Goal: Task Accomplishment & Management: Use online tool/utility

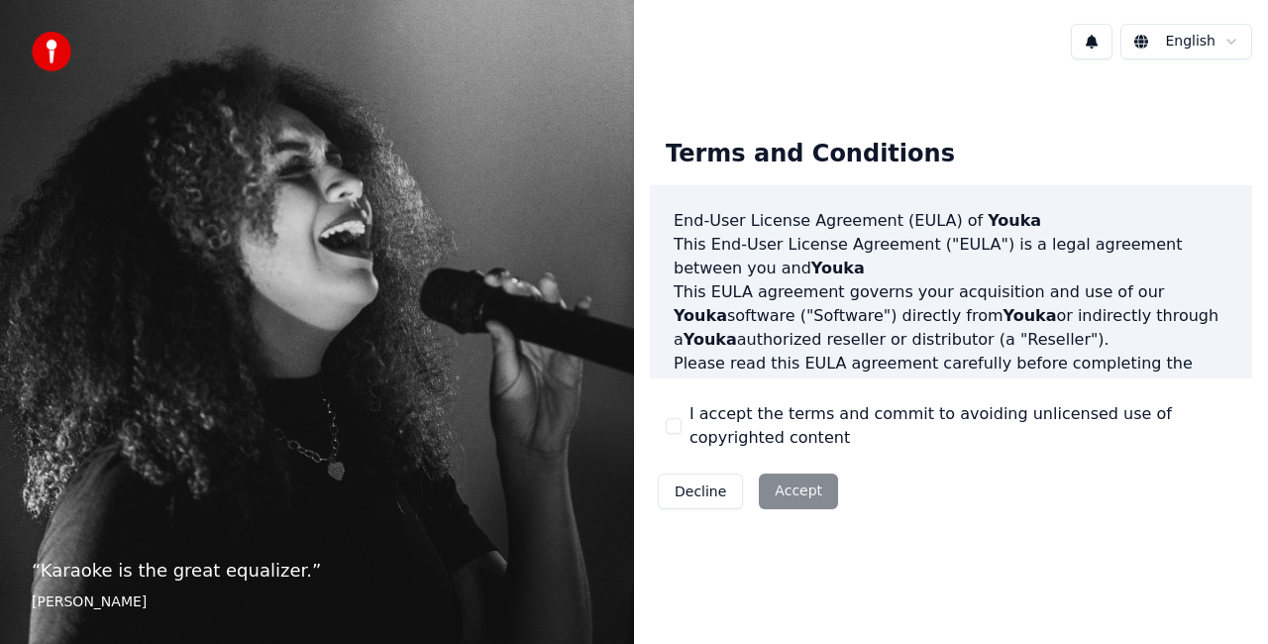
click at [779, 494] on div "Decline Accept" at bounding box center [748, 492] width 196 height 52
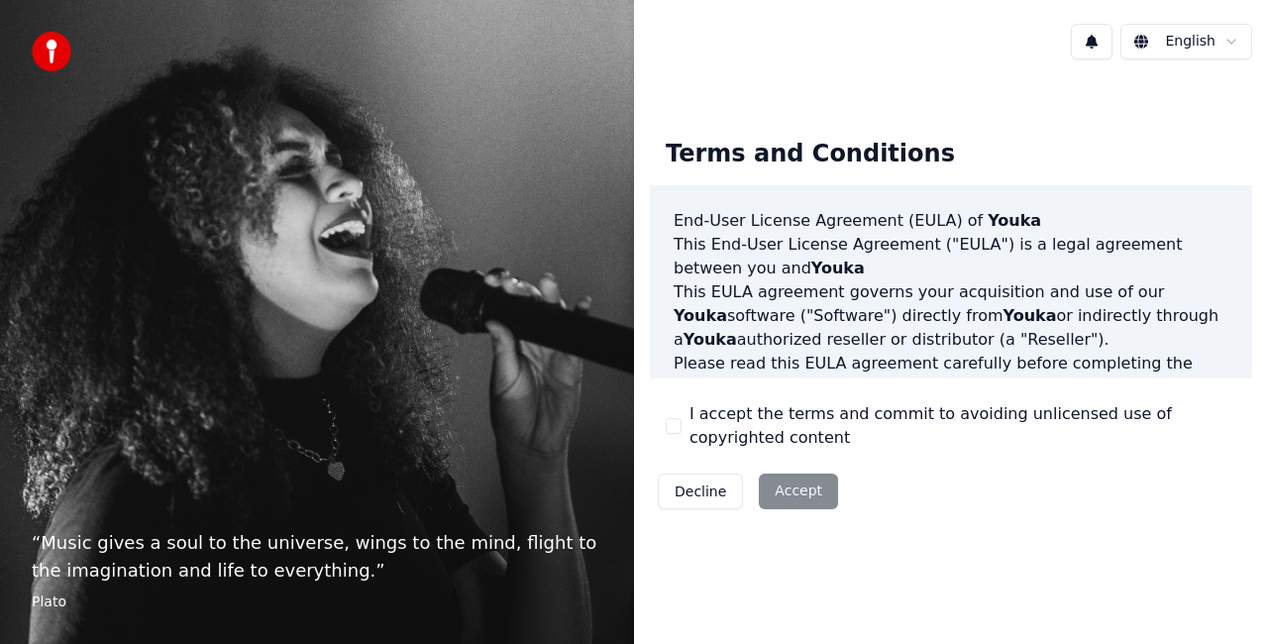
click at [787, 495] on div "Decline Accept" at bounding box center [748, 492] width 196 height 52
click at [670, 423] on button "I accept the terms and commit to avoiding unlicensed use of copyrighted content" at bounding box center [674, 426] width 16 height 16
click at [789, 488] on button "Accept" at bounding box center [798, 492] width 79 height 36
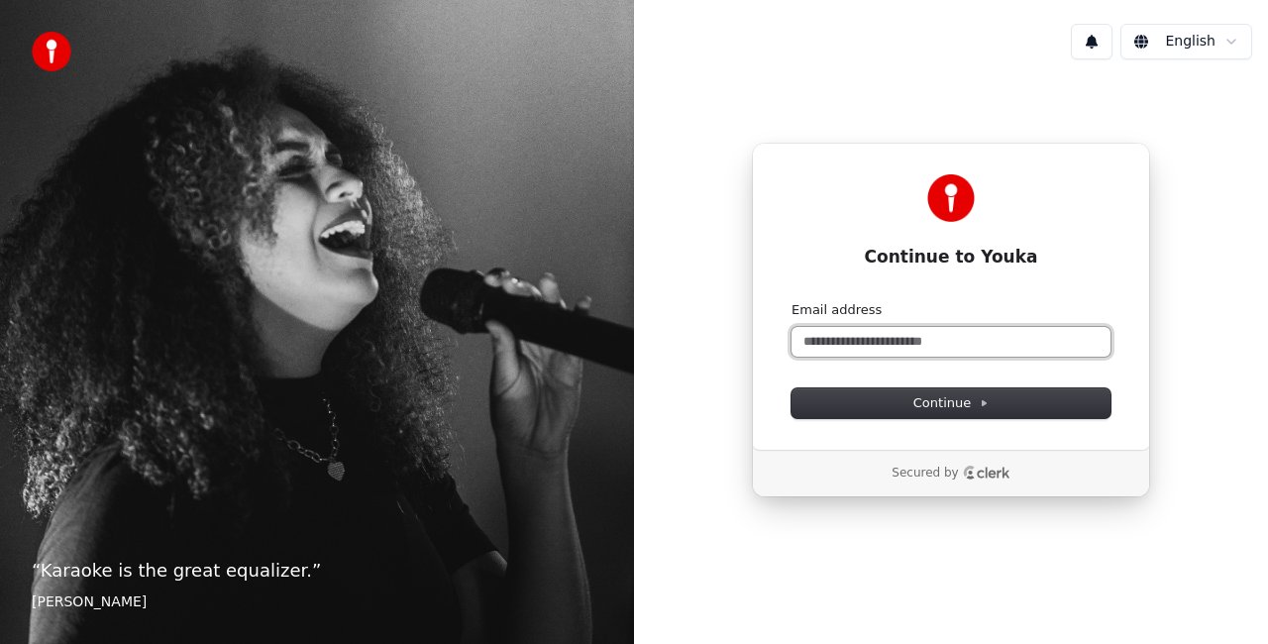
click at [937, 346] on input "Email address" at bounding box center [951, 342] width 319 height 30
click at [792, 301] on button "submit" at bounding box center [792, 301] width 0 height 0
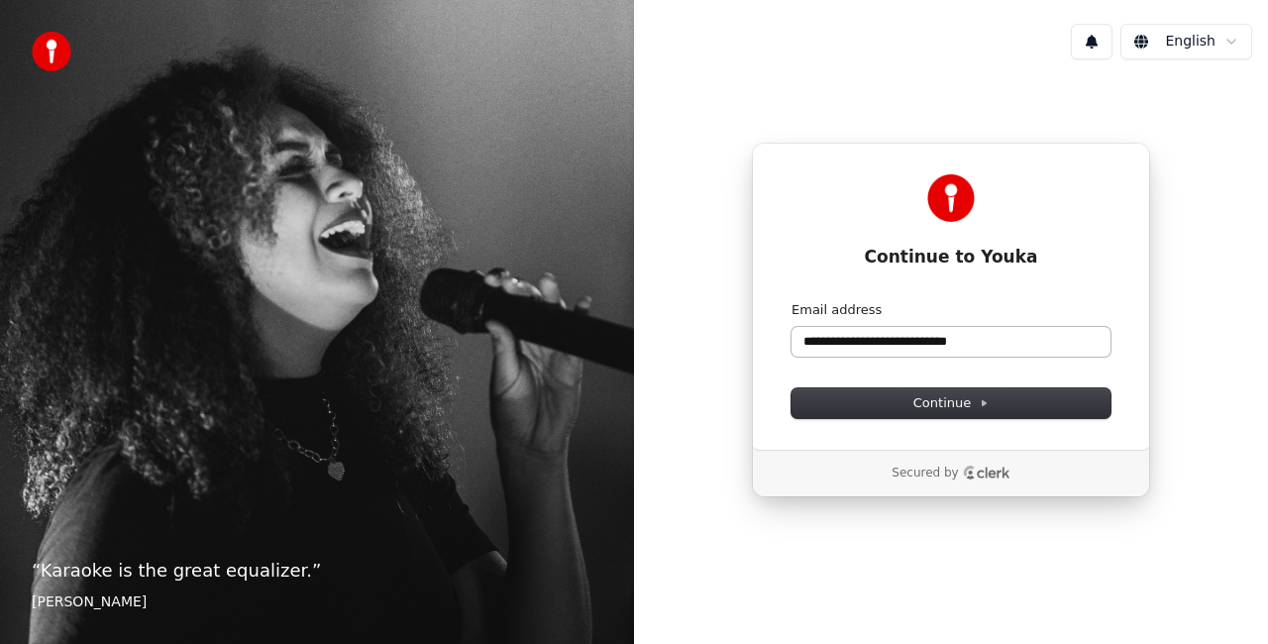
type input "**********"
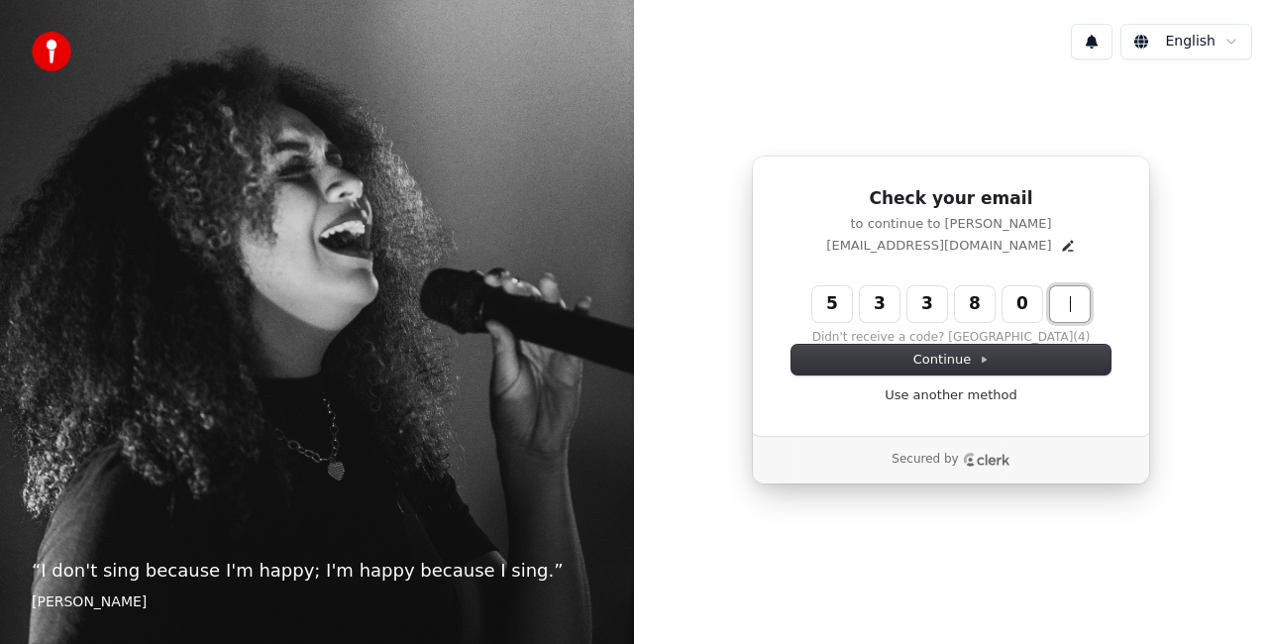
type input "******"
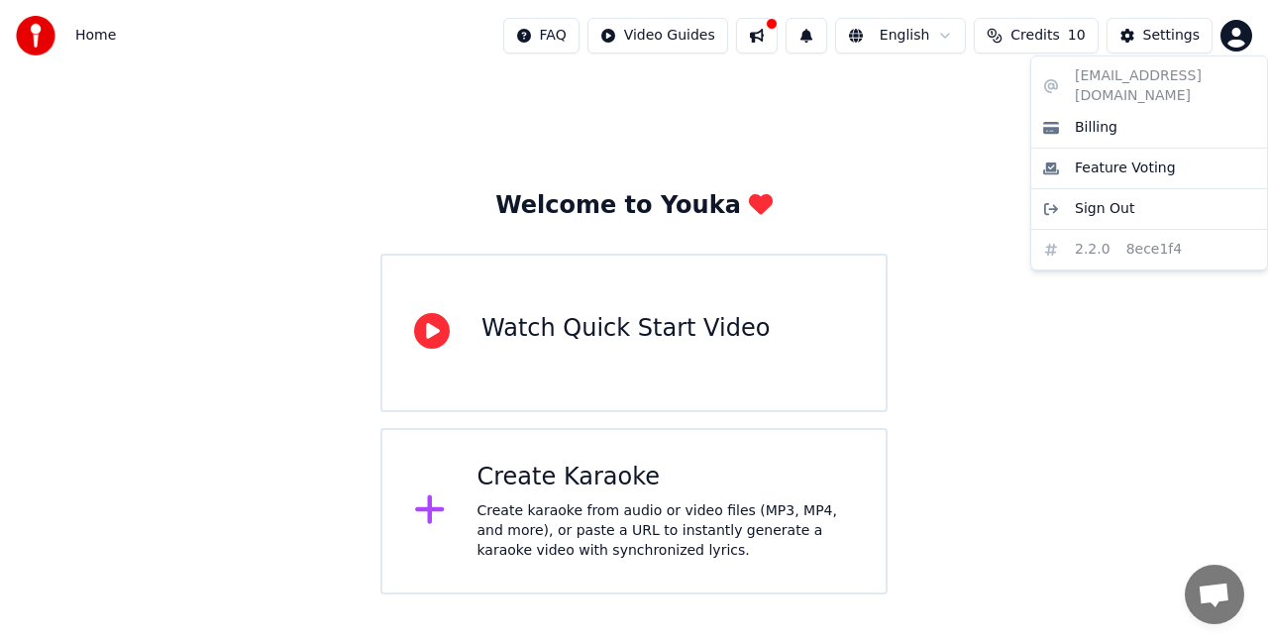
click at [1233, 37] on html "Home FAQ Video Guides English Credits 10 Settings Welcome to Youka Watch Quick …" at bounding box center [634, 297] width 1268 height 595
click at [963, 149] on html "Home FAQ Video Guides English Credits 10 Settings Welcome to Youka Watch Quick …" at bounding box center [634, 297] width 1268 height 595
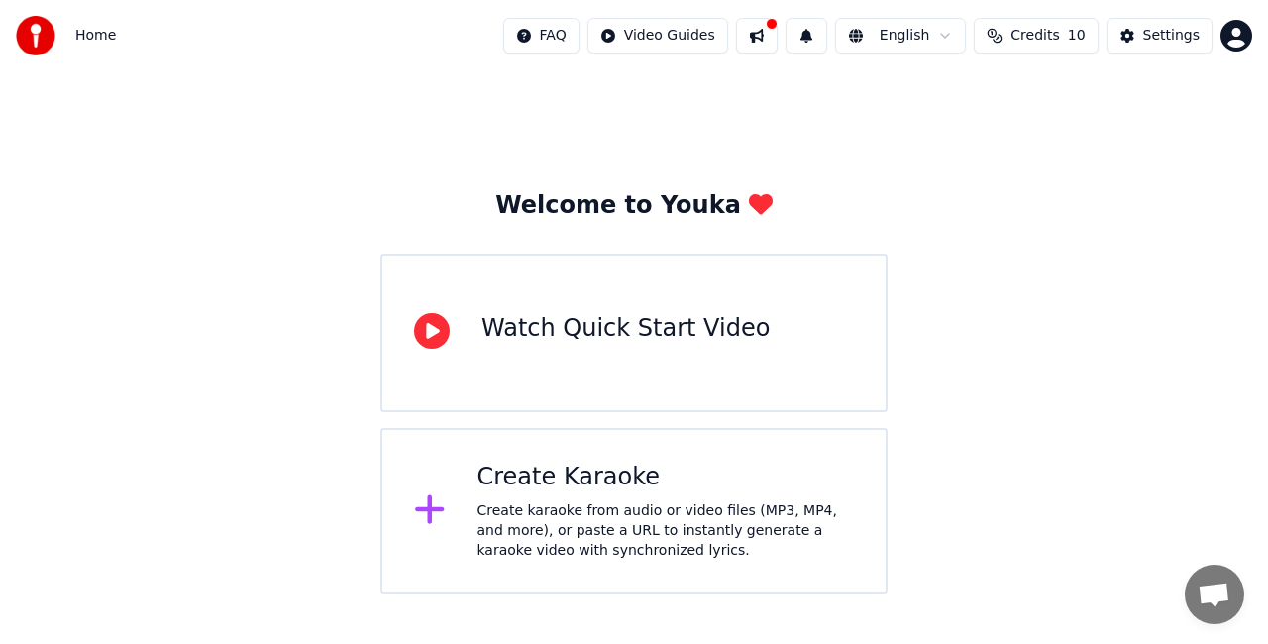
click at [895, 111] on html "Home FAQ Video Guides English Credits 10 Settings Welcome to Youka Watch Quick …" at bounding box center [634, 297] width 1268 height 595
click at [778, 32] on button at bounding box center [757, 36] width 42 height 36
click at [398, 160] on div "Welcome to Youka Watch Quick Start Video Create Karaoke Create karaoke from aud…" at bounding box center [634, 332] width 1268 height 523
click at [563, 538] on div "Create karaoke from audio or video files (MP3, MP4, and more), or paste a URL t…" at bounding box center [667, 530] width 378 height 59
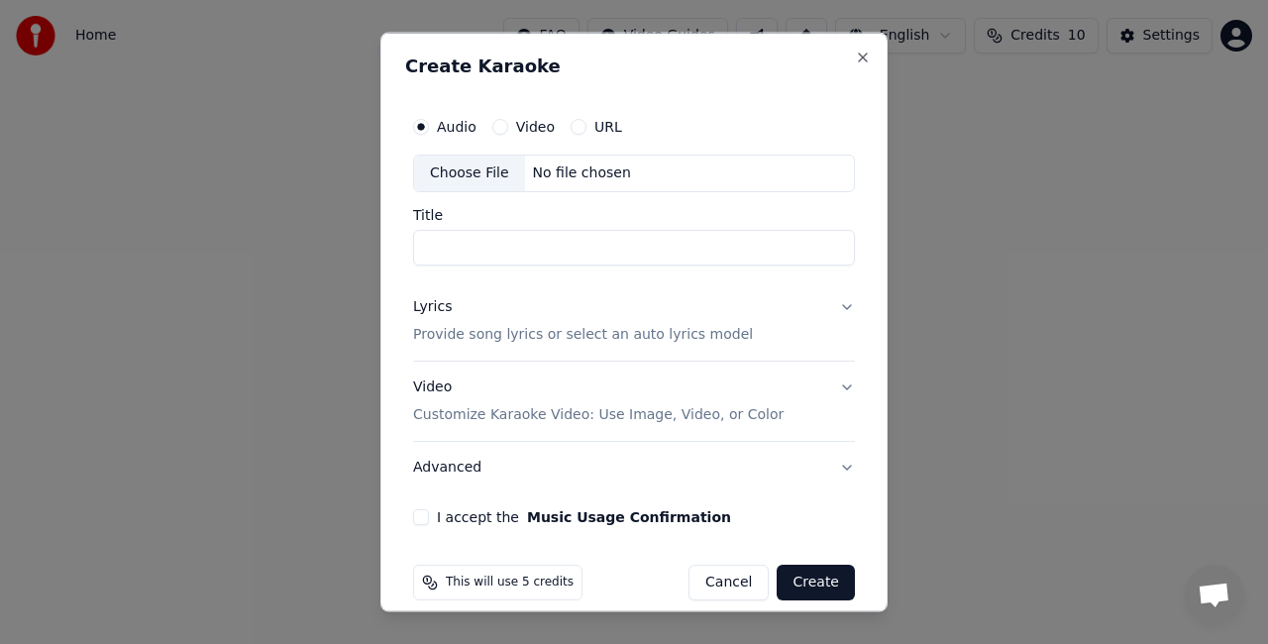
click at [417, 517] on button "I accept the Music Usage Confirmation" at bounding box center [421, 516] width 16 height 16
click at [454, 246] on input "Title" at bounding box center [634, 247] width 442 height 36
type input "**********"
click at [511, 324] on p "Provide song lyrics or select an auto lyrics model" at bounding box center [583, 334] width 340 height 20
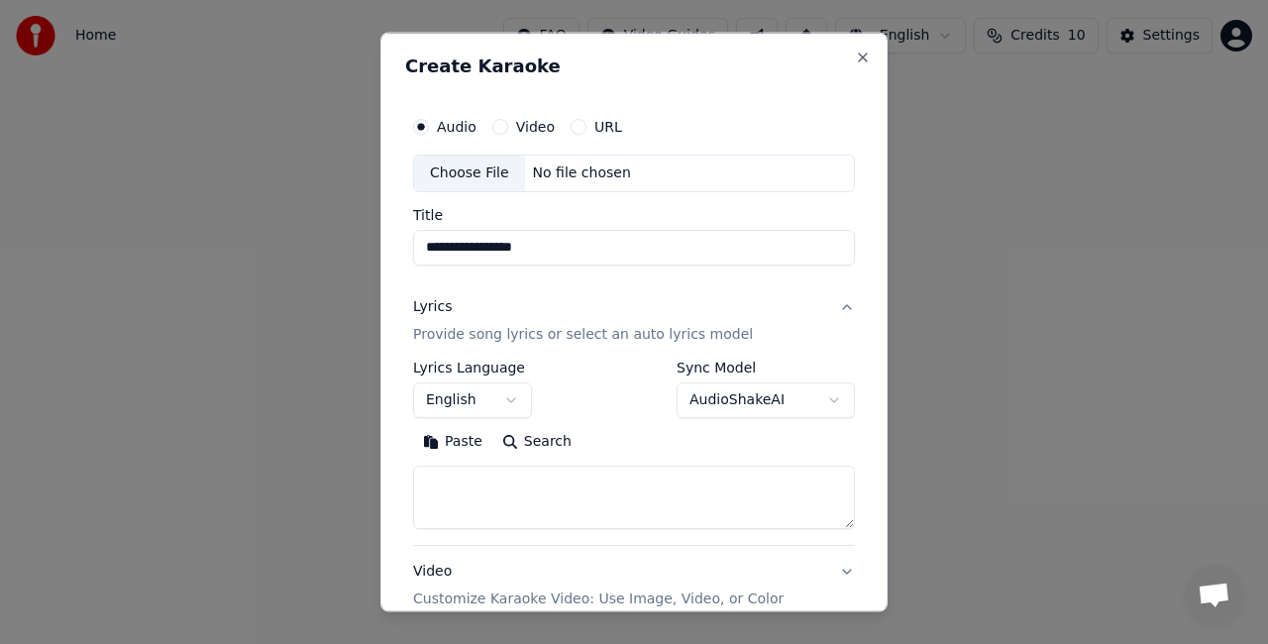
click at [486, 493] on textarea at bounding box center [634, 496] width 442 height 63
click at [442, 486] on textarea at bounding box center [634, 496] width 442 height 63
click at [451, 498] on textarea at bounding box center [634, 496] width 442 height 63
paste textarea "**********"
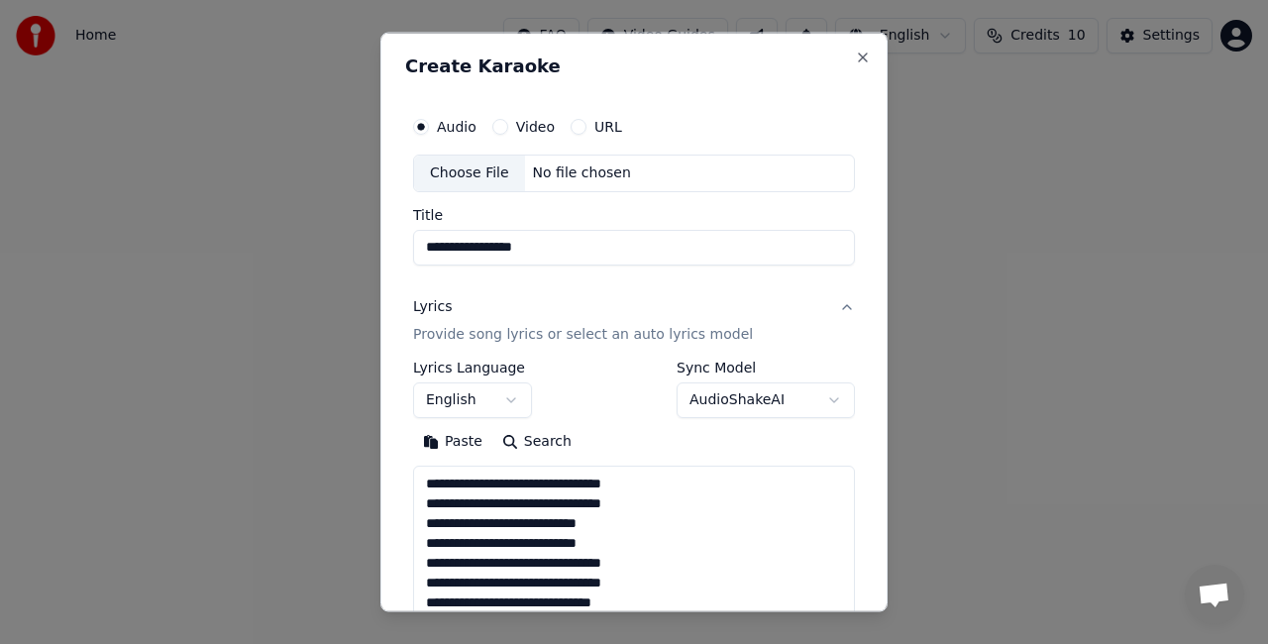
scroll to position [499, 0]
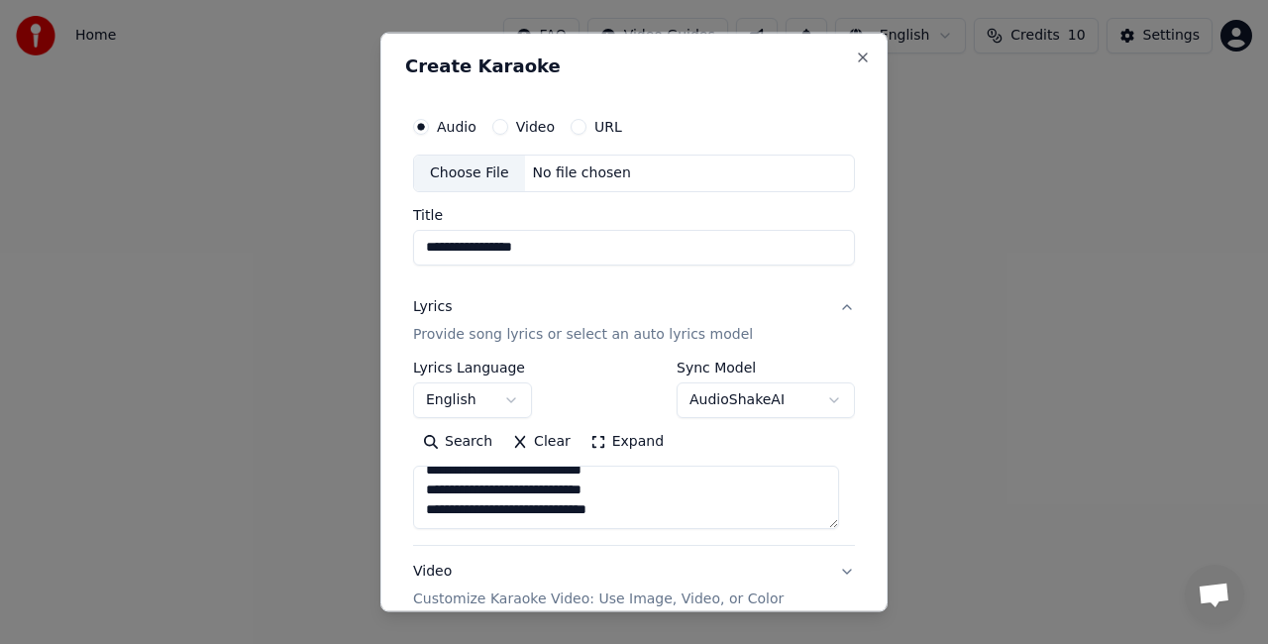
type textarea "**********"
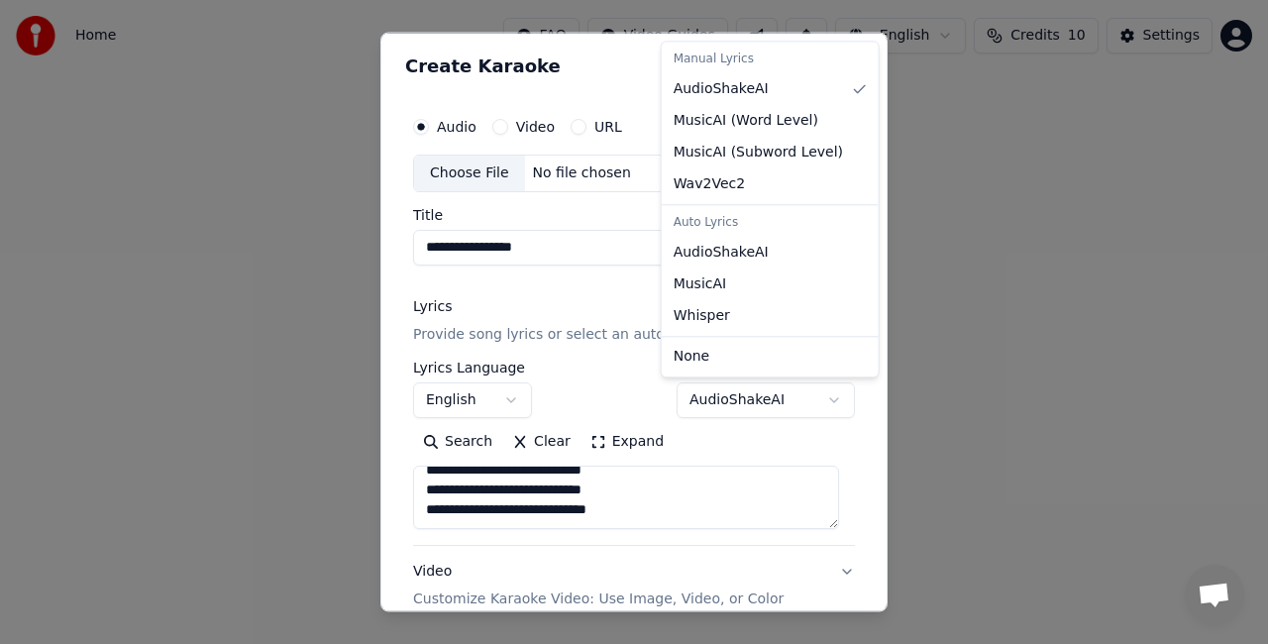
click at [816, 400] on body "**********" at bounding box center [634, 297] width 1268 height 595
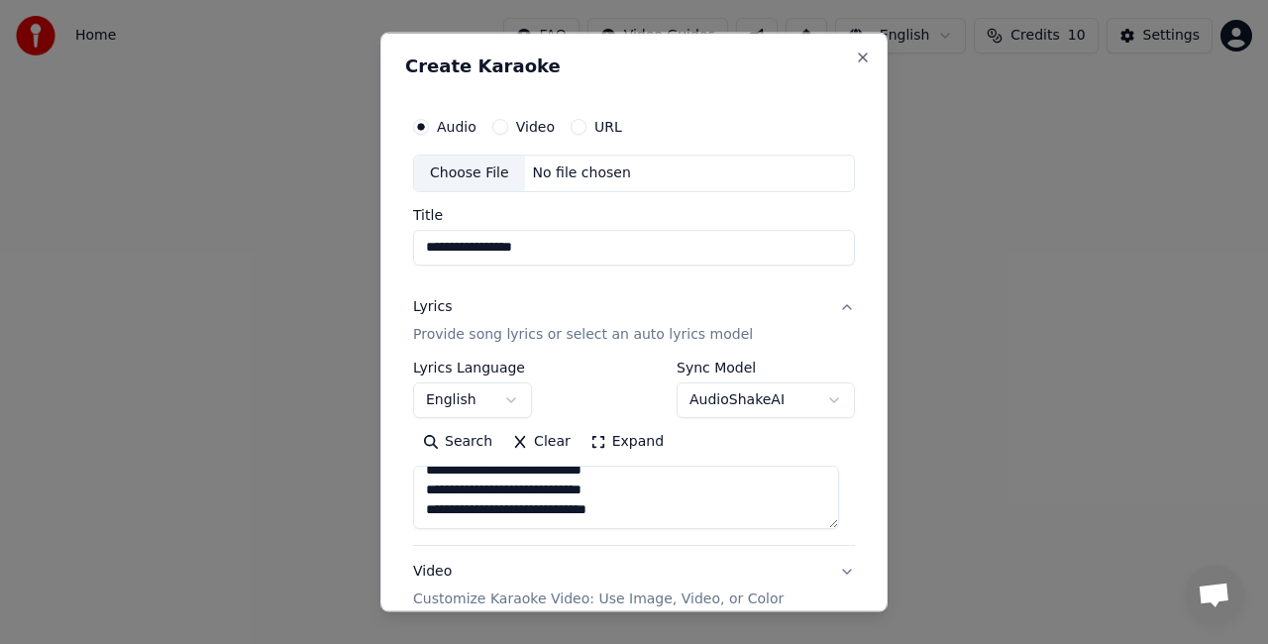
click at [818, 400] on body "**********" at bounding box center [634, 297] width 1268 height 595
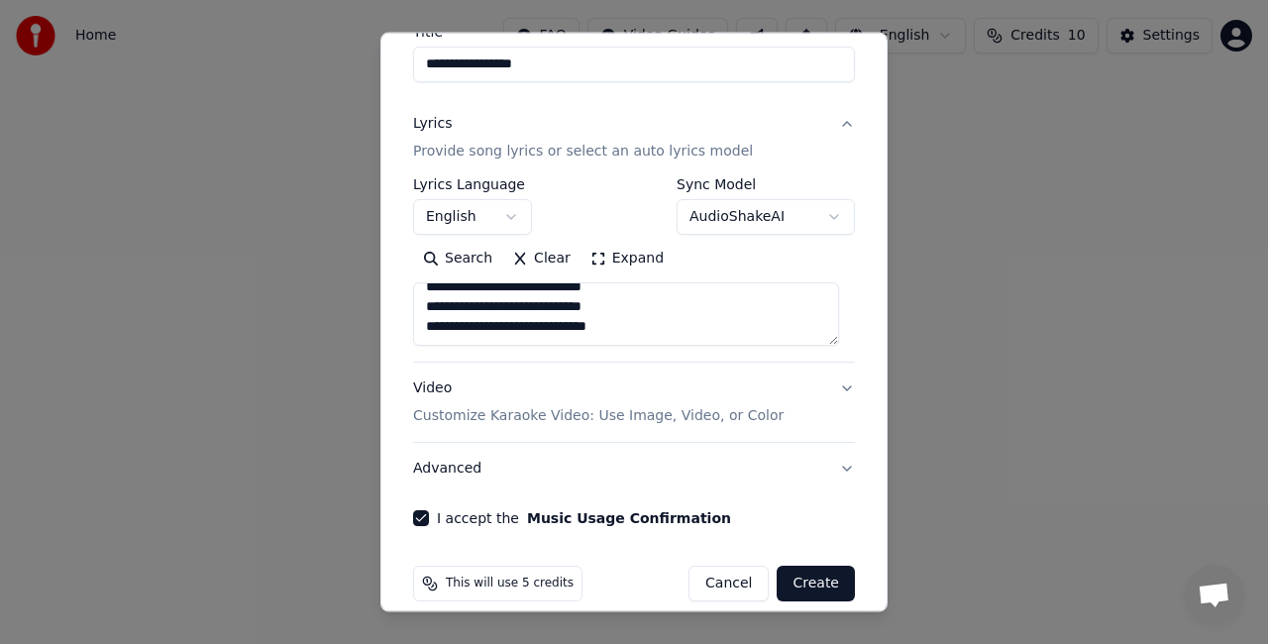
scroll to position [183, 0]
click at [829, 389] on button "Video Customize Karaoke Video: Use Image, Video, or Color" at bounding box center [634, 401] width 442 height 79
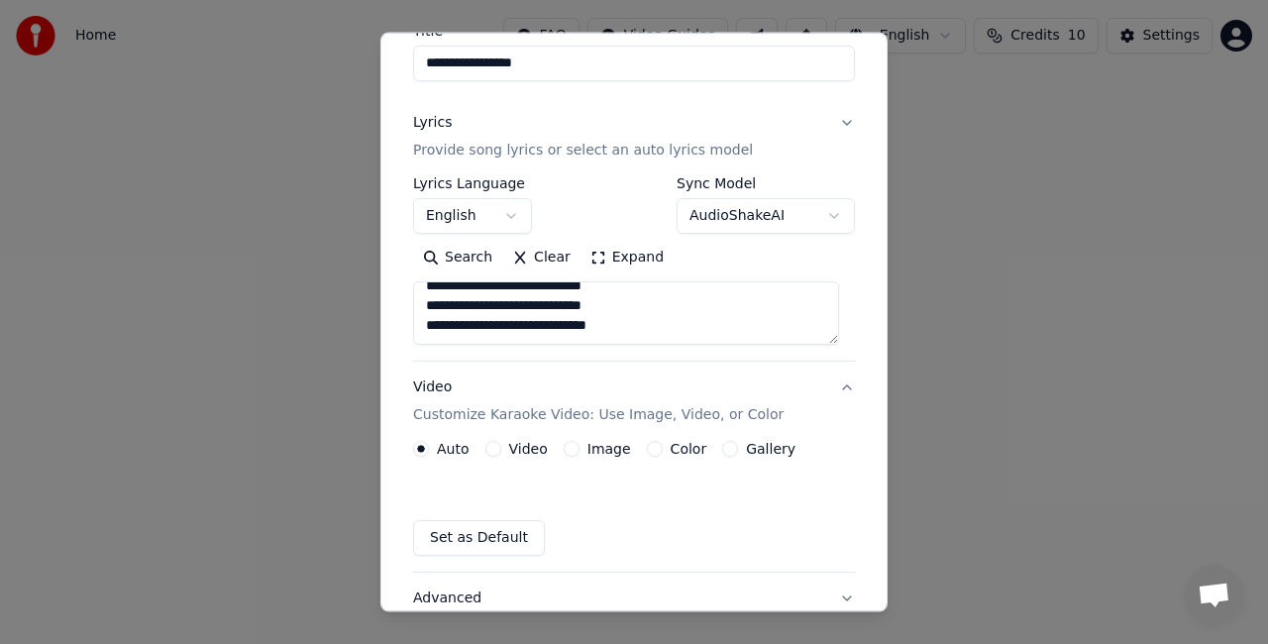
scroll to position [149, 0]
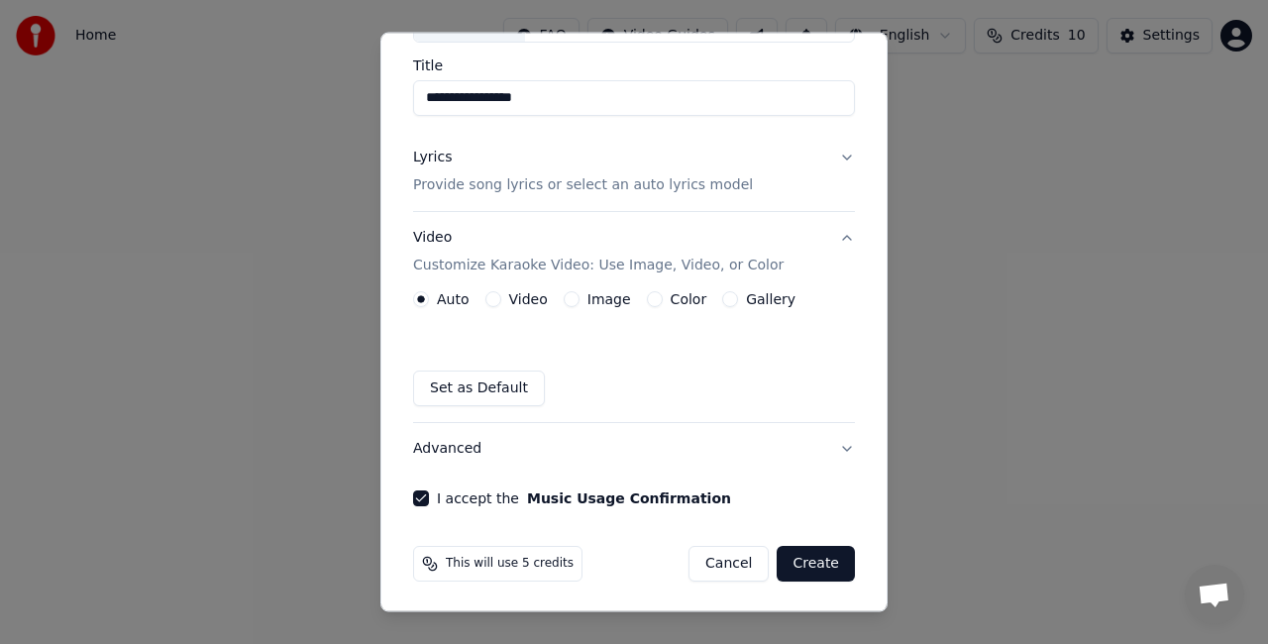
click at [807, 559] on button "Create" at bounding box center [816, 564] width 78 height 36
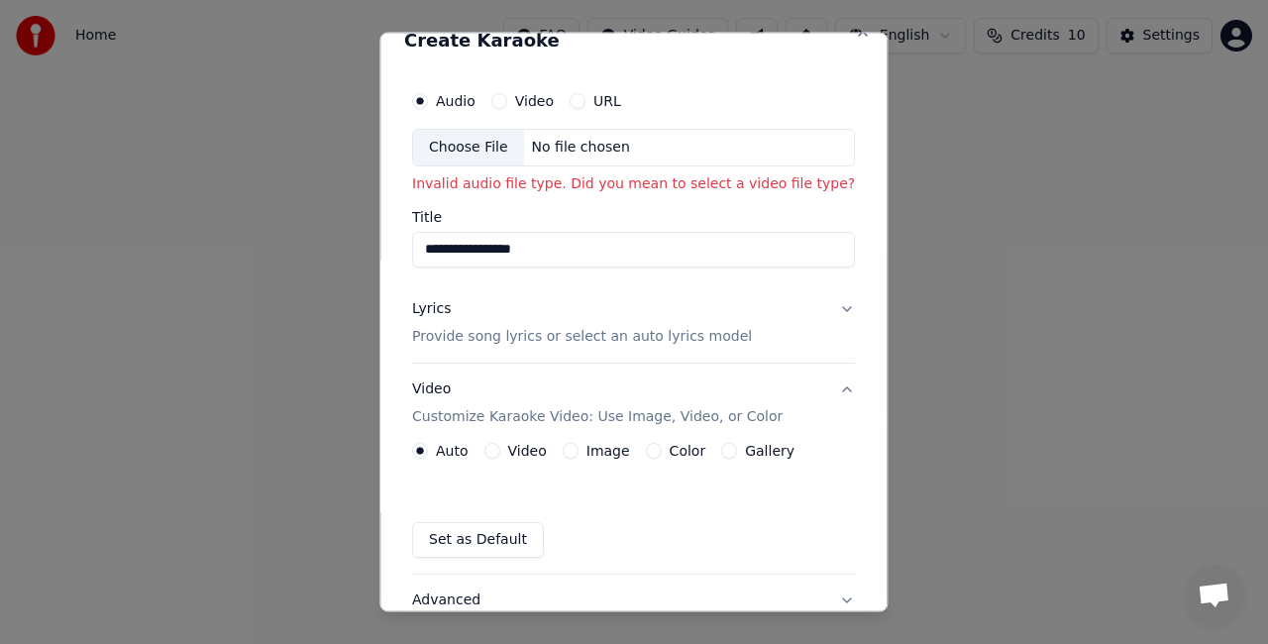
scroll to position [18, 0]
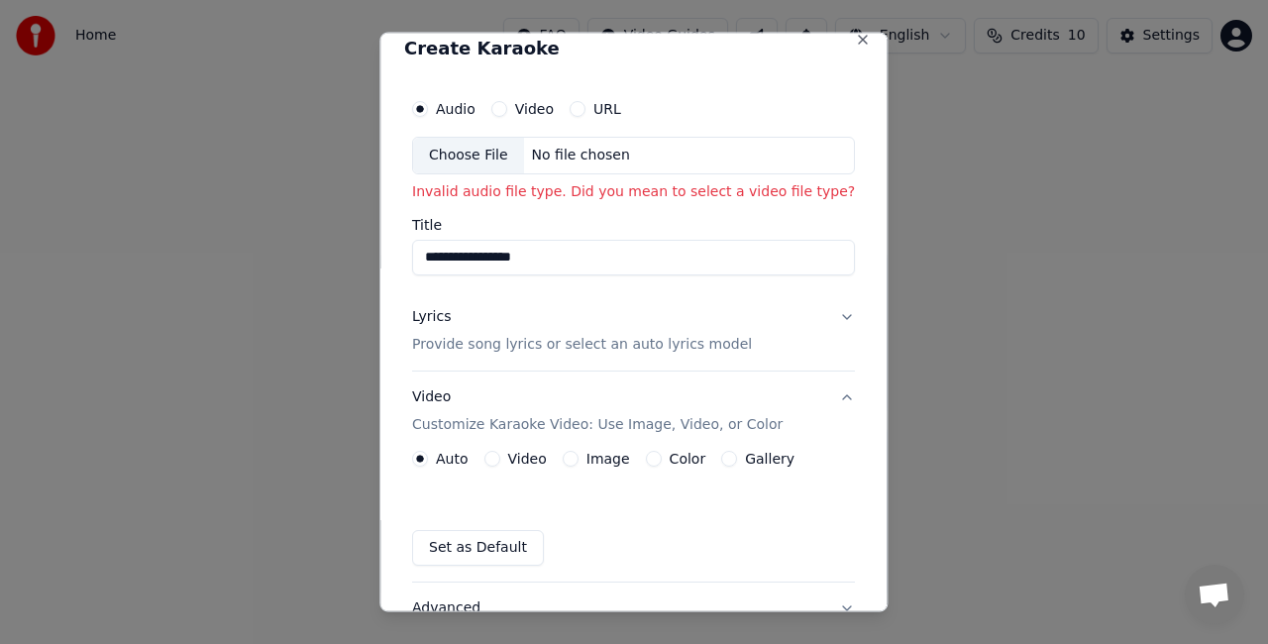
click at [495, 109] on button "Video" at bounding box center [499, 109] width 16 height 16
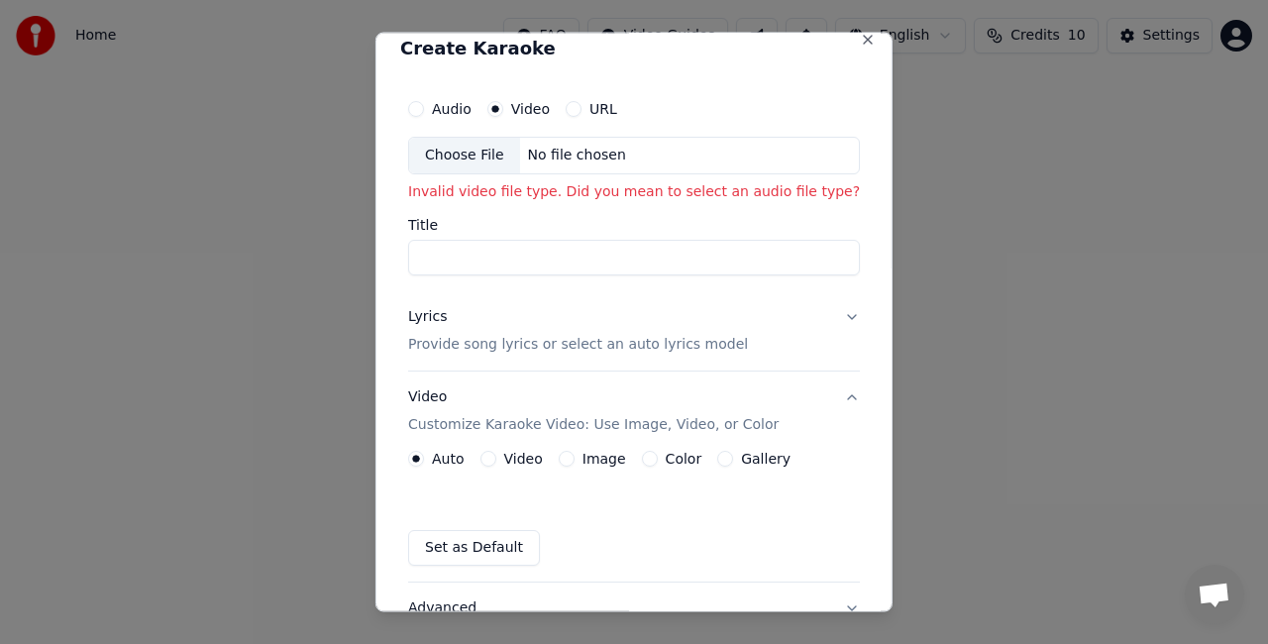
click at [484, 153] on div "Choose File" at bounding box center [464, 156] width 111 height 36
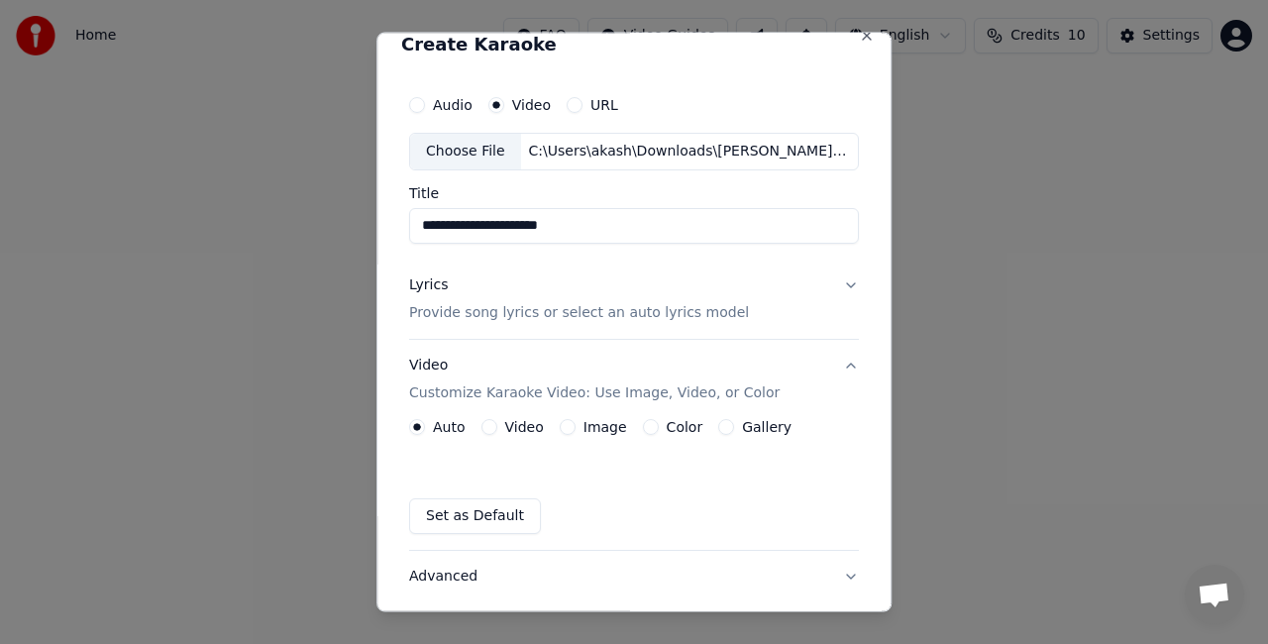
scroll to position [12, 0]
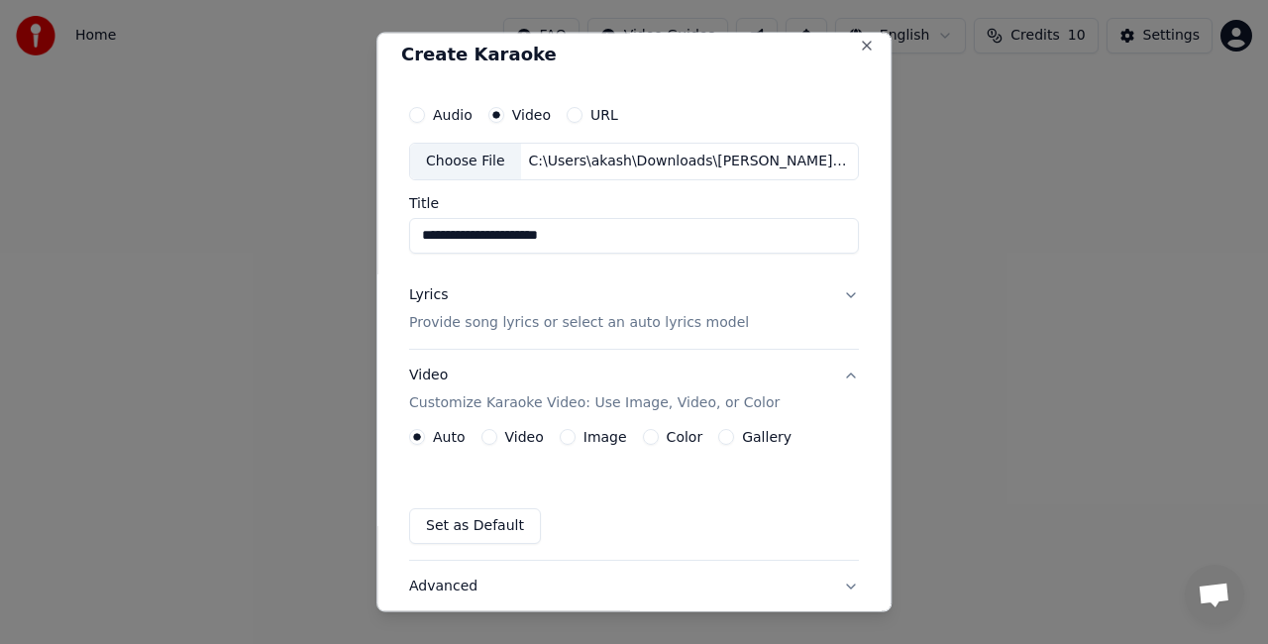
click at [545, 234] on input "**********" at bounding box center [634, 235] width 450 height 36
type input "**********"
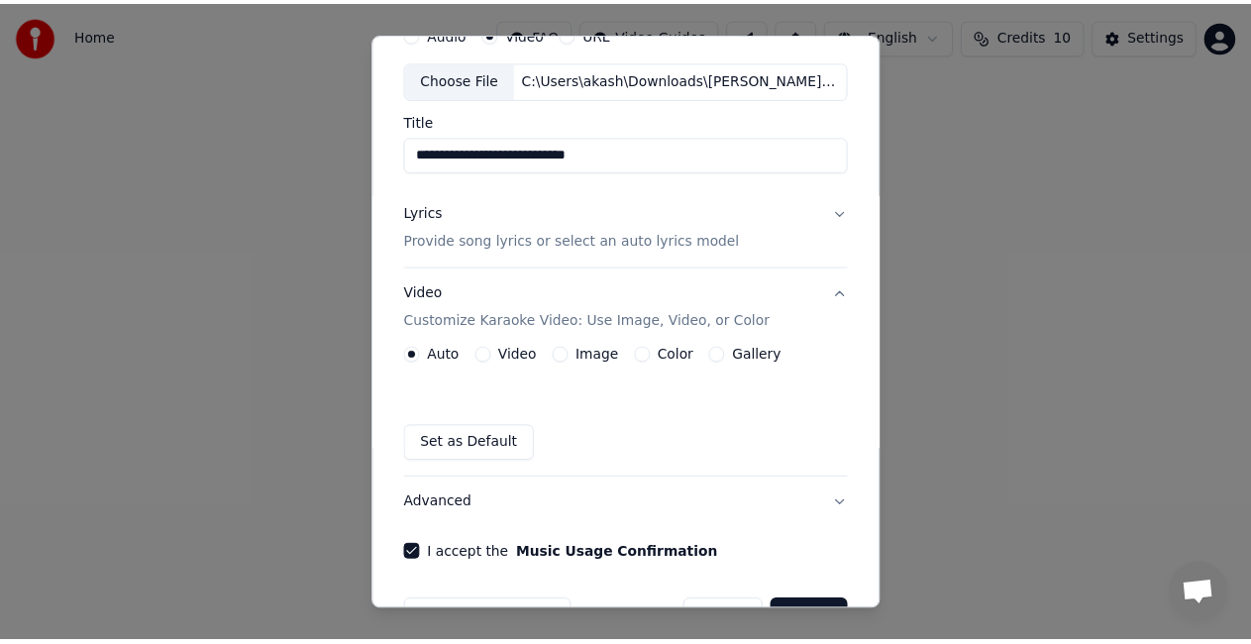
scroll to position [149, 0]
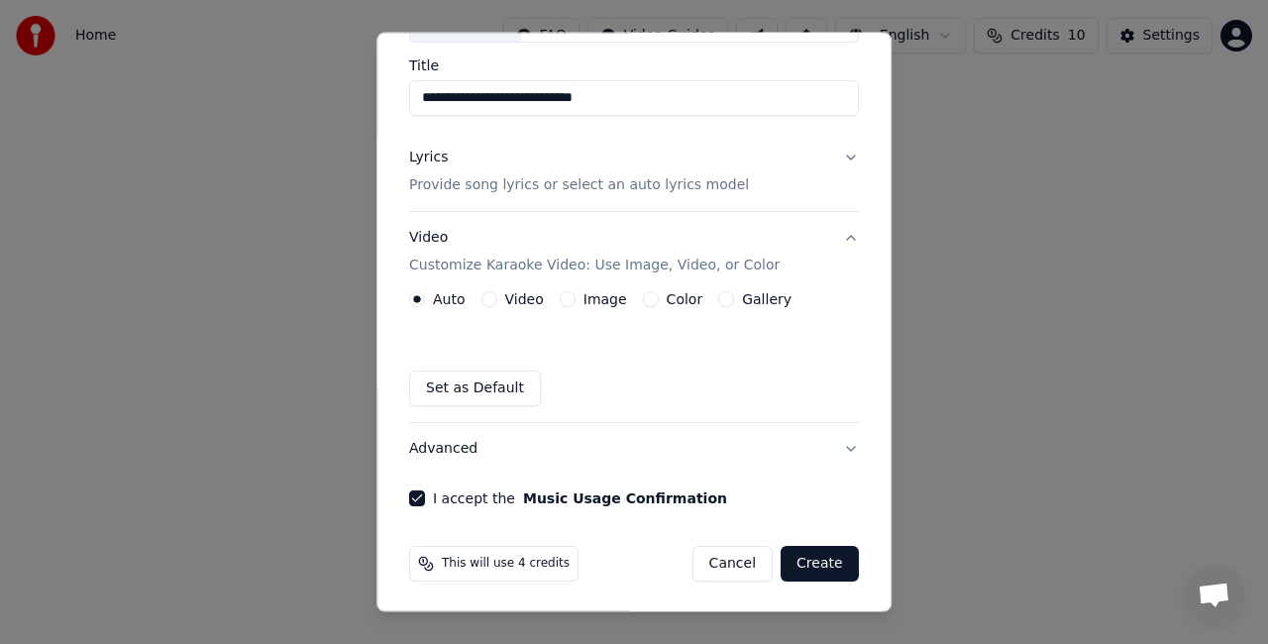
click at [820, 562] on button "Create" at bounding box center [820, 564] width 78 height 36
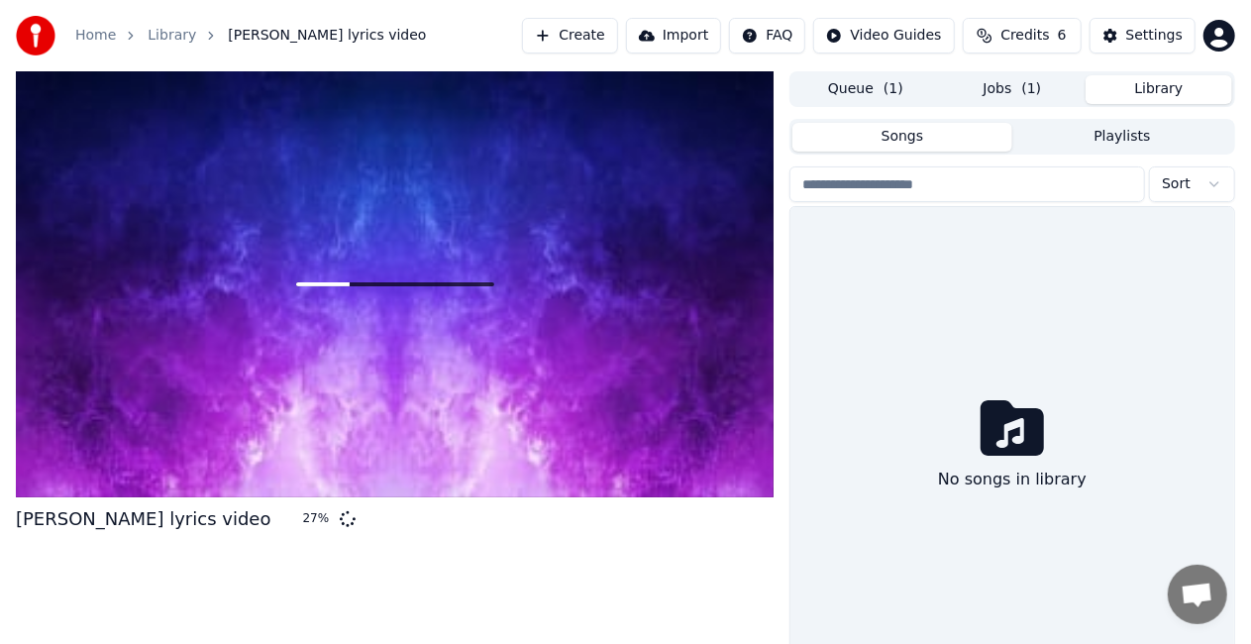
click at [1140, 91] on button "Library" at bounding box center [1159, 89] width 147 height 29
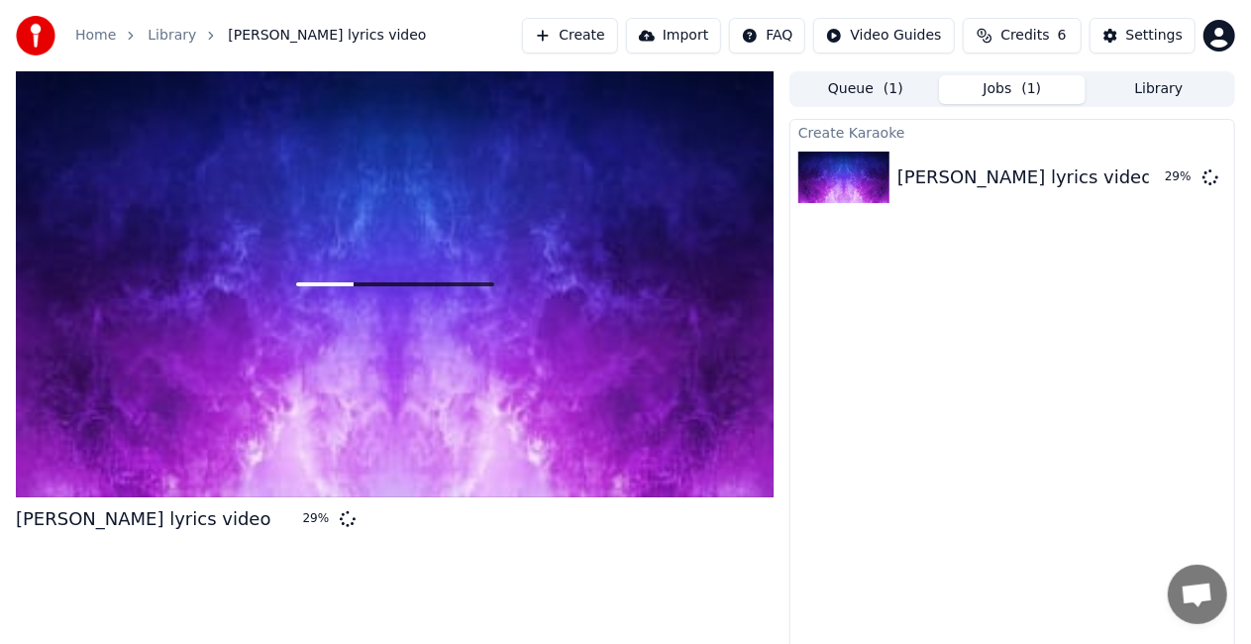
click at [1036, 82] on span "( 1 )" at bounding box center [1033, 89] width 20 height 20
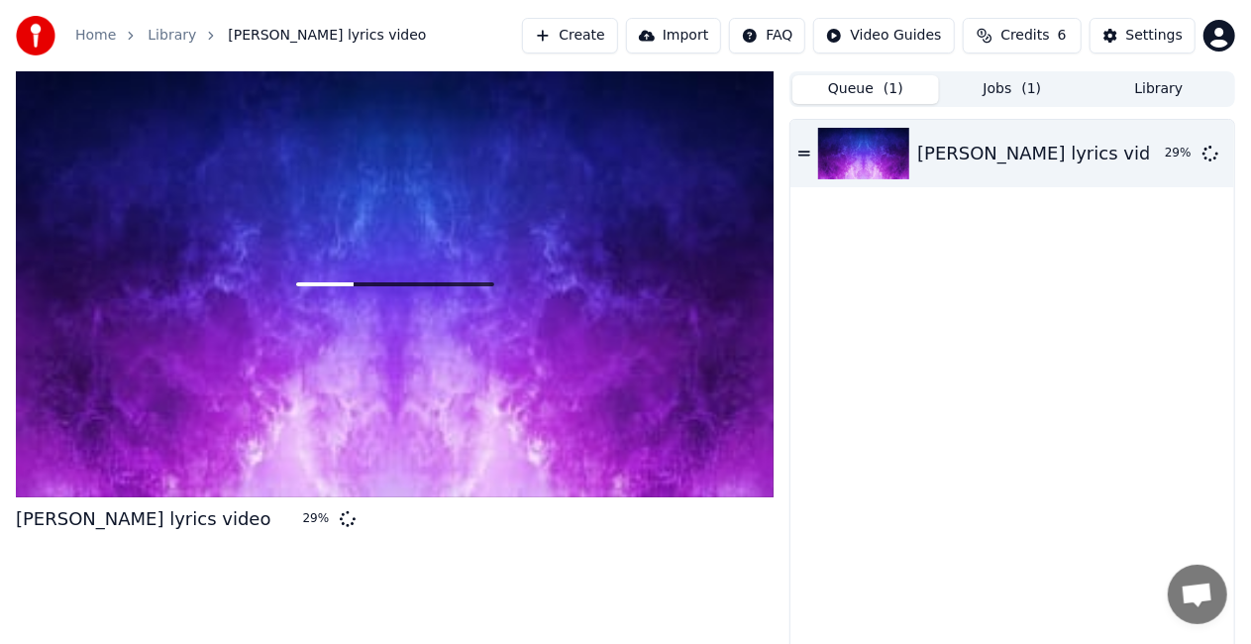
click at [885, 89] on span "( 1 )" at bounding box center [894, 89] width 20 height 20
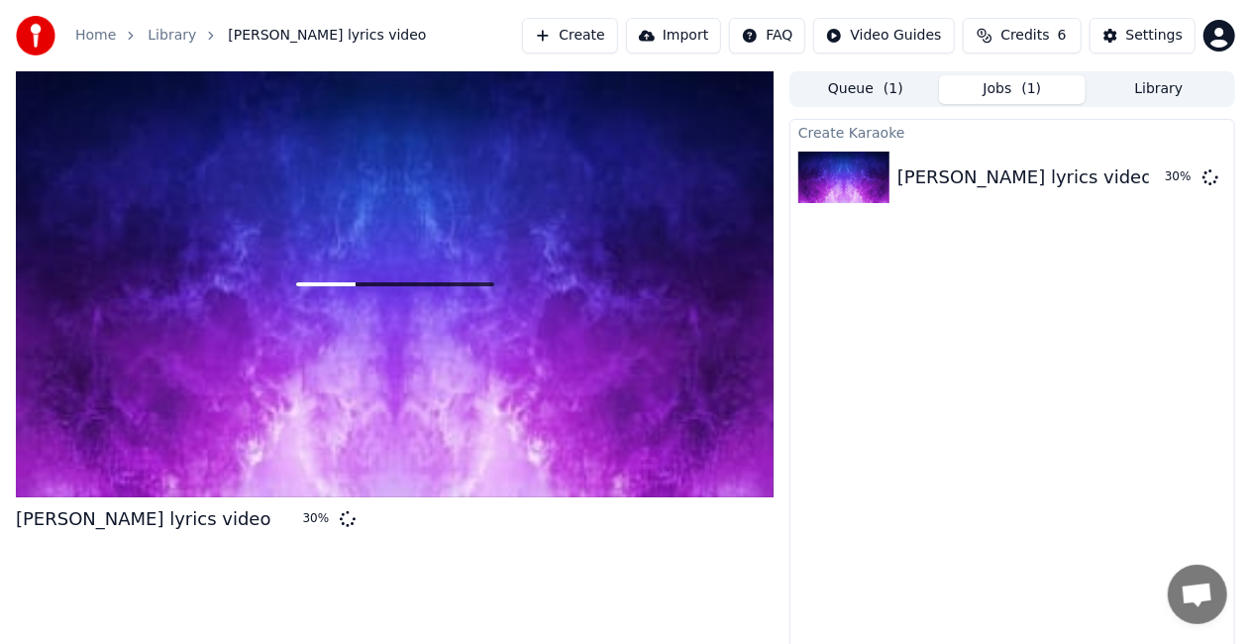
click at [983, 79] on button "Jobs ( 1 )" at bounding box center [1012, 89] width 147 height 29
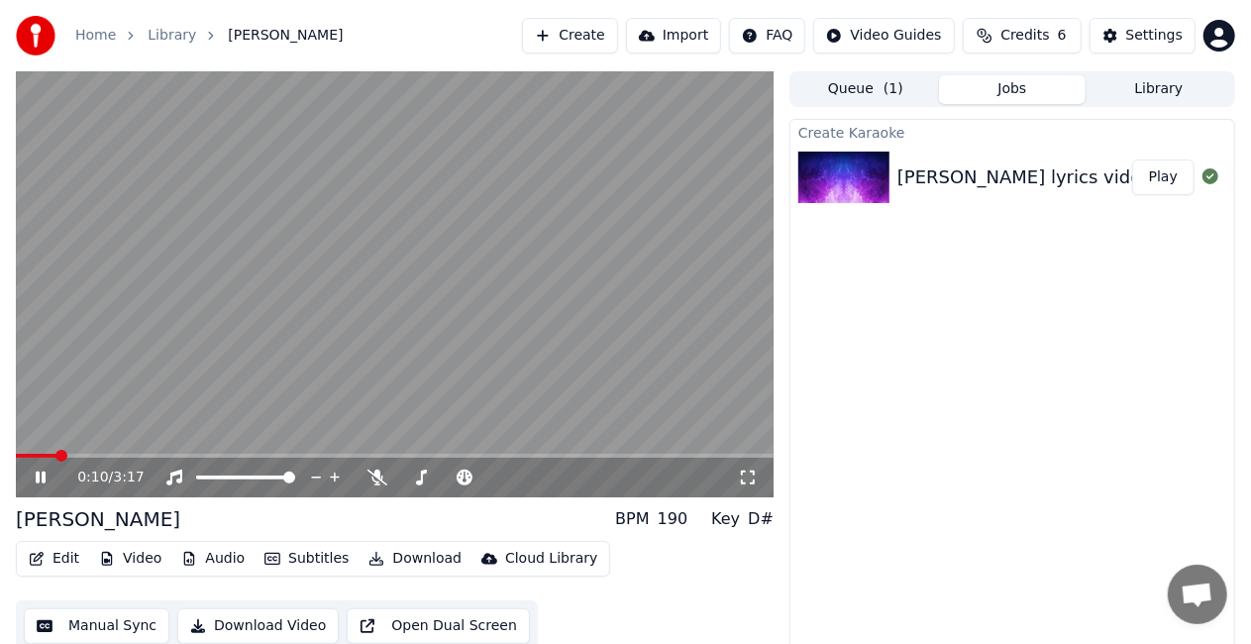
click at [758, 517] on div "D#" at bounding box center [761, 519] width 26 height 24
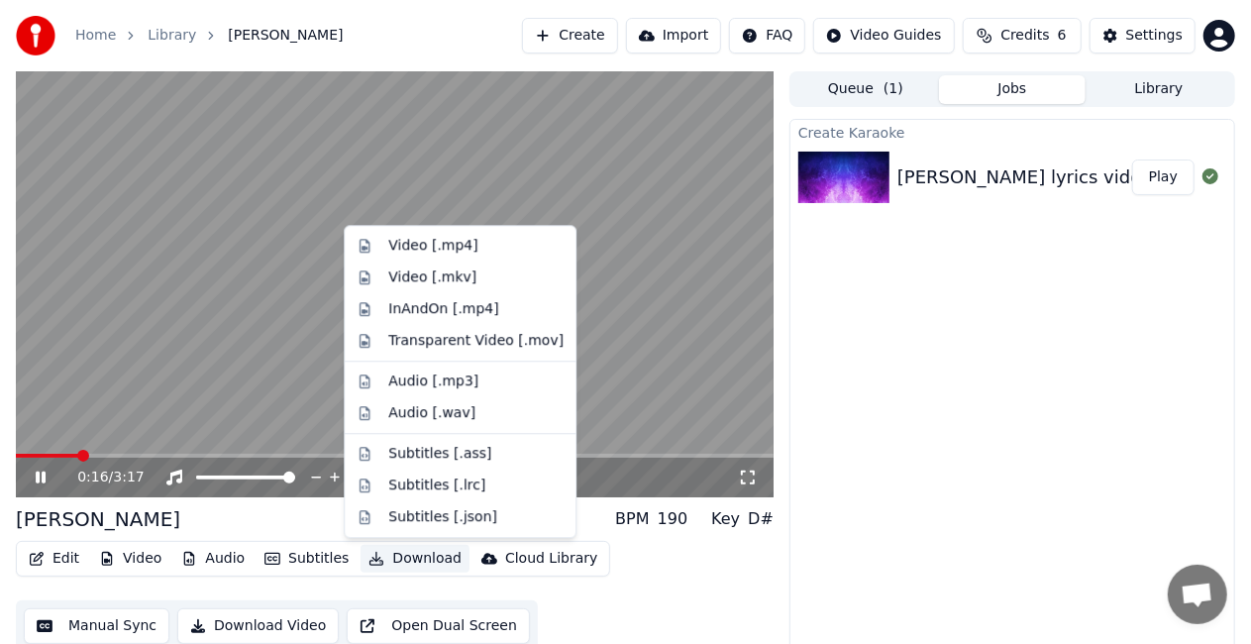
click at [384, 560] on button "Download" at bounding box center [415, 559] width 109 height 28
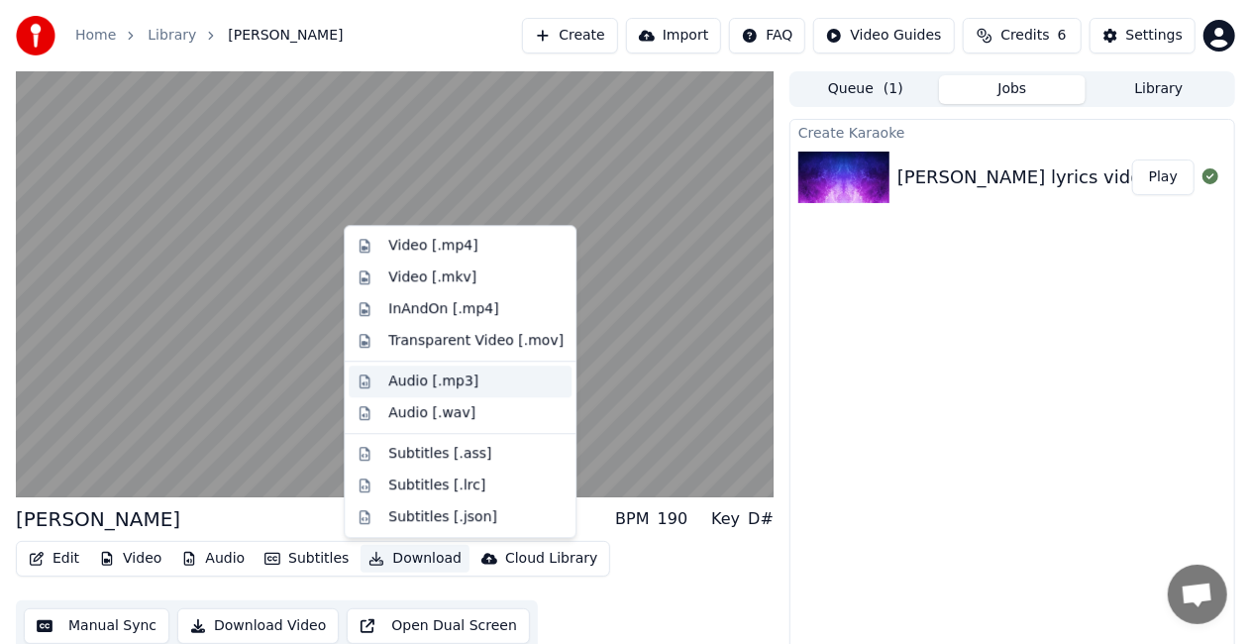
click at [440, 383] on div "Audio [.mp3]" at bounding box center [433, 382] width 90 height 20
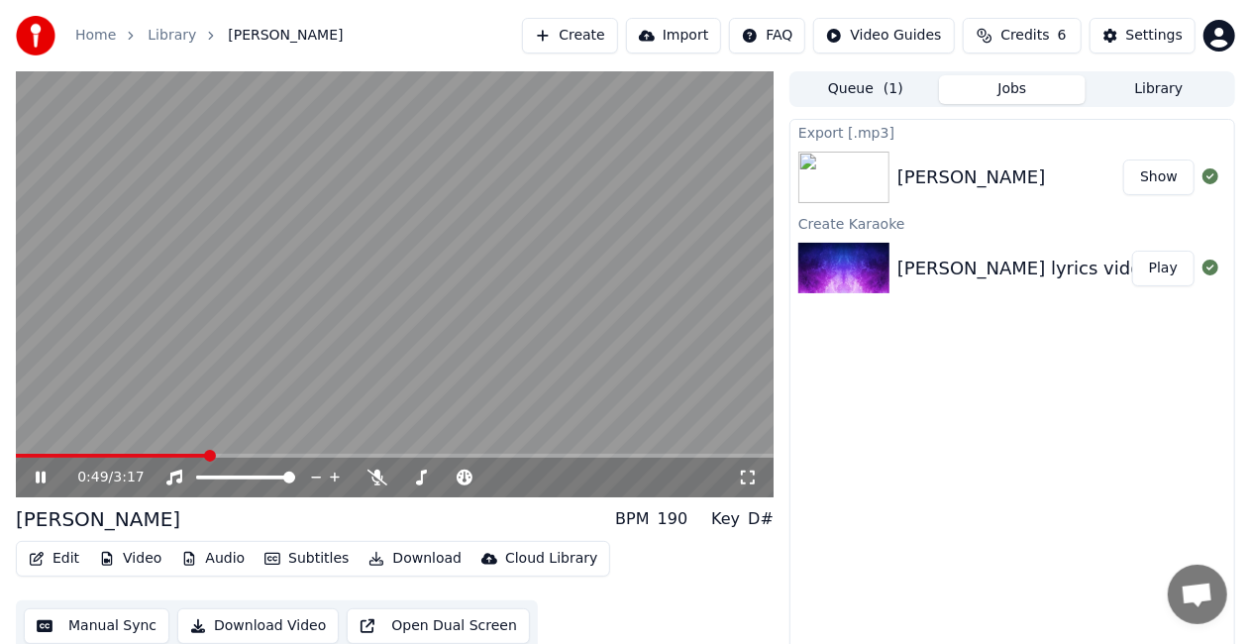
click at [394, 559] on button "Download" at bounding box center [415, 559] width 109 height 28
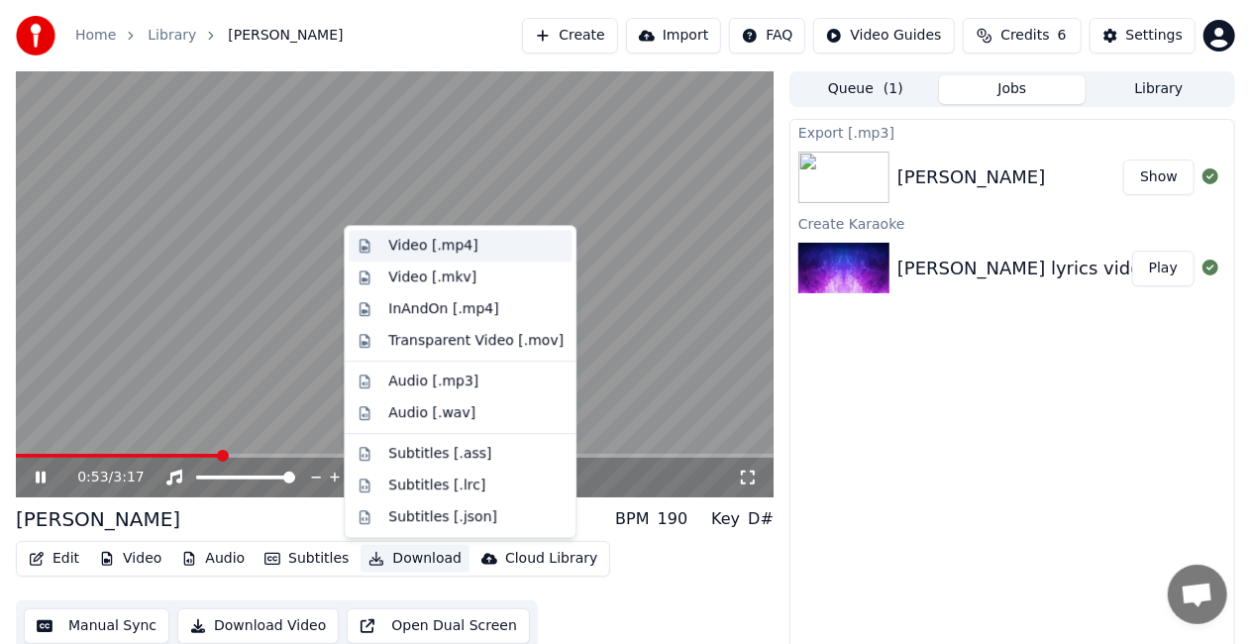
click at [452, 246] on div "Video [.mp4]" at bounding box center [432, 246] width 89 height 20
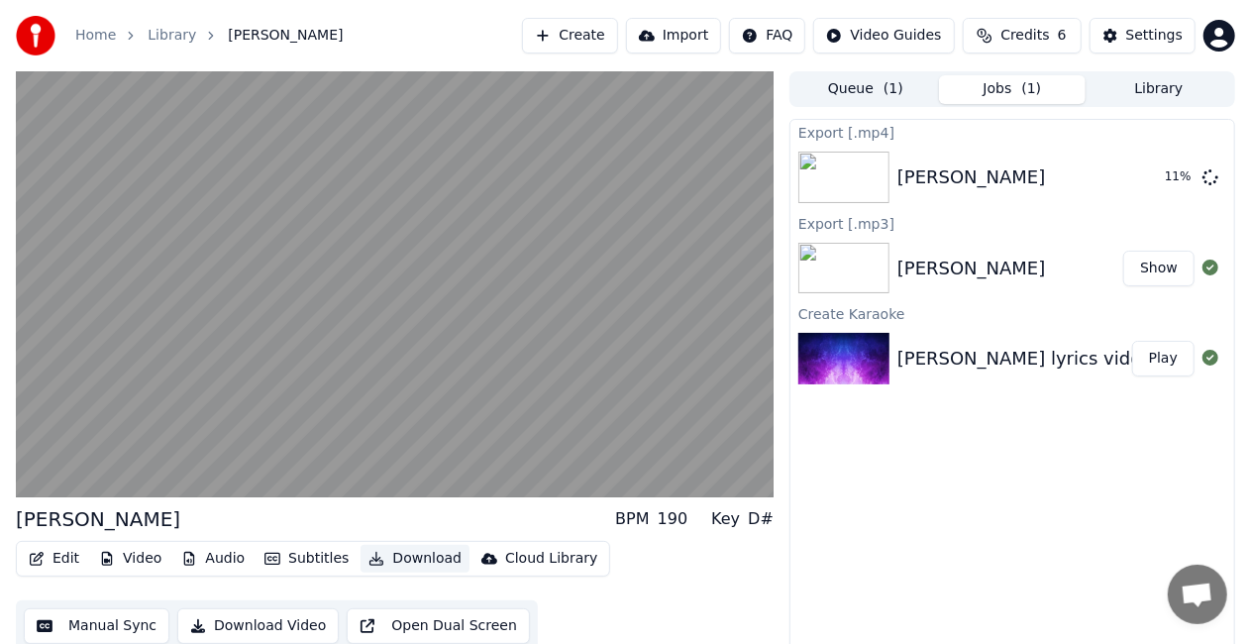
scroll to position [22, 0]
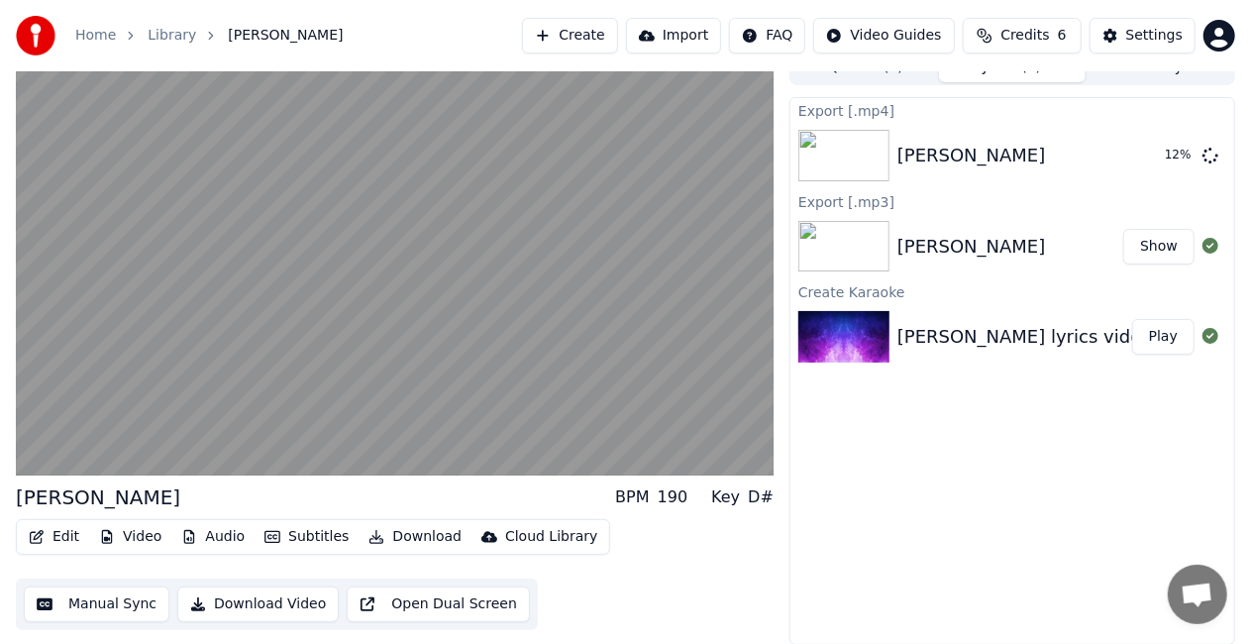
click at [1163, 245] on button "Show" at bounding box center [1159, 247] width 71 height 36
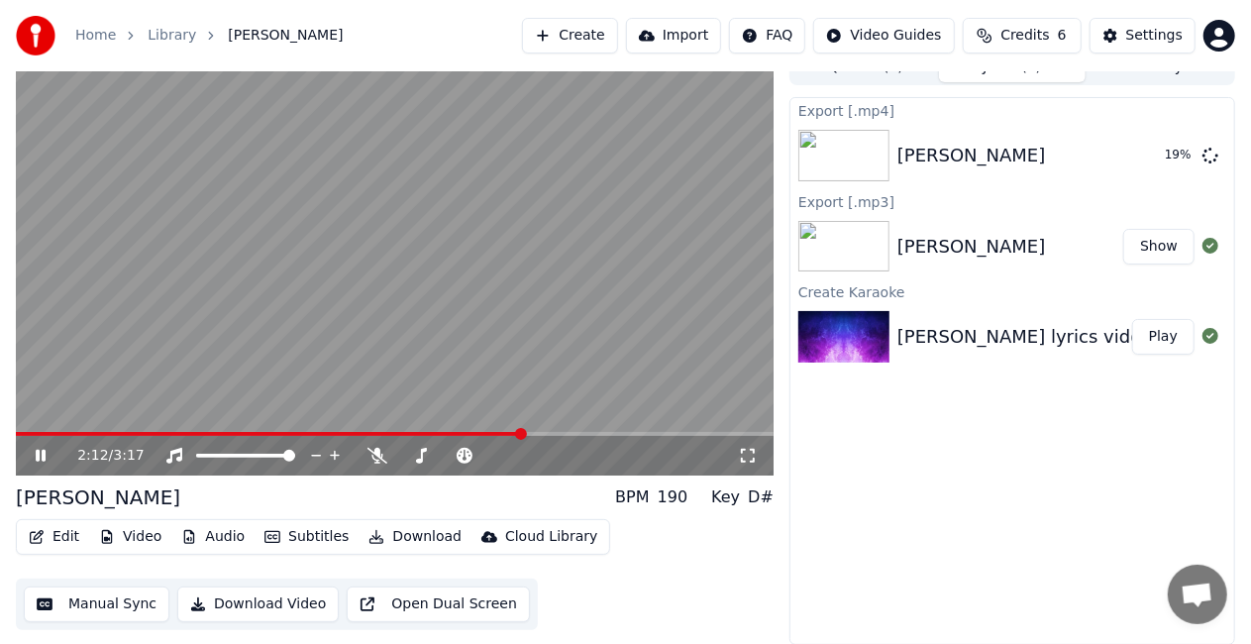
click at [40, 454] on icon at bounding box center [41, 456] width 10 height 12
click at [35, 454] on icon at bounding box center [41, 456] width 12 height 14
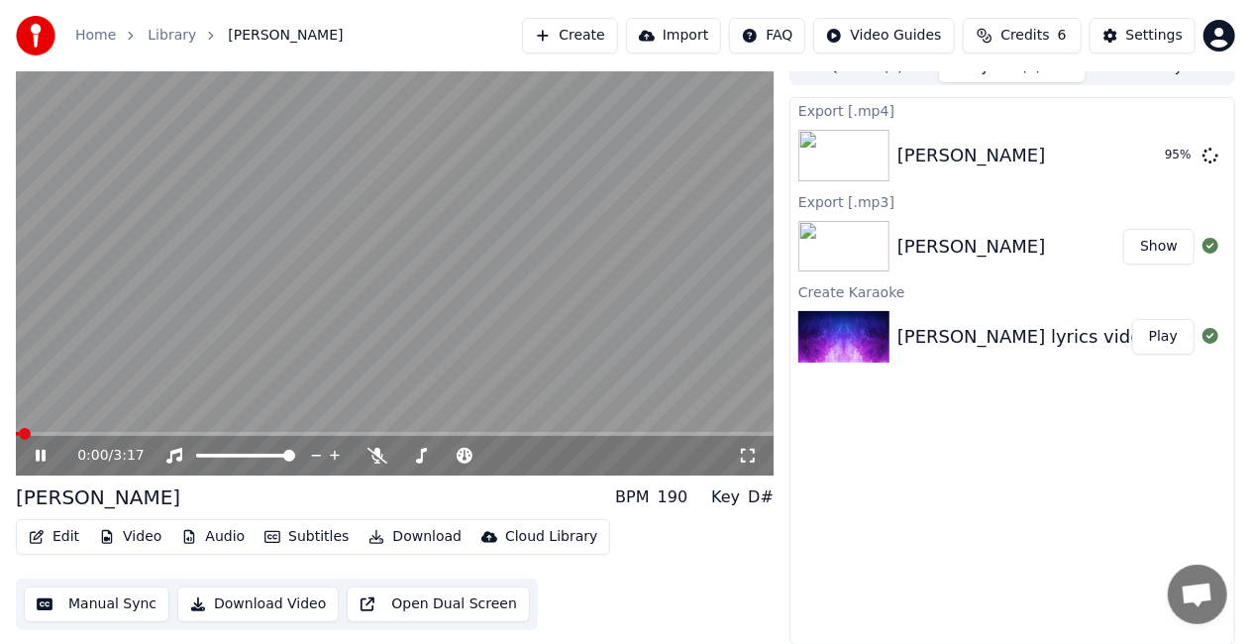
click at [35, 454] on icon at bounding box center [55, 456] width 46 height 16
click at [1161, 163] on button "Show" at bounding box center [1159, 156] width 71 height 36
